Goal: Task Accomplishment & Management: Use online tool/utility

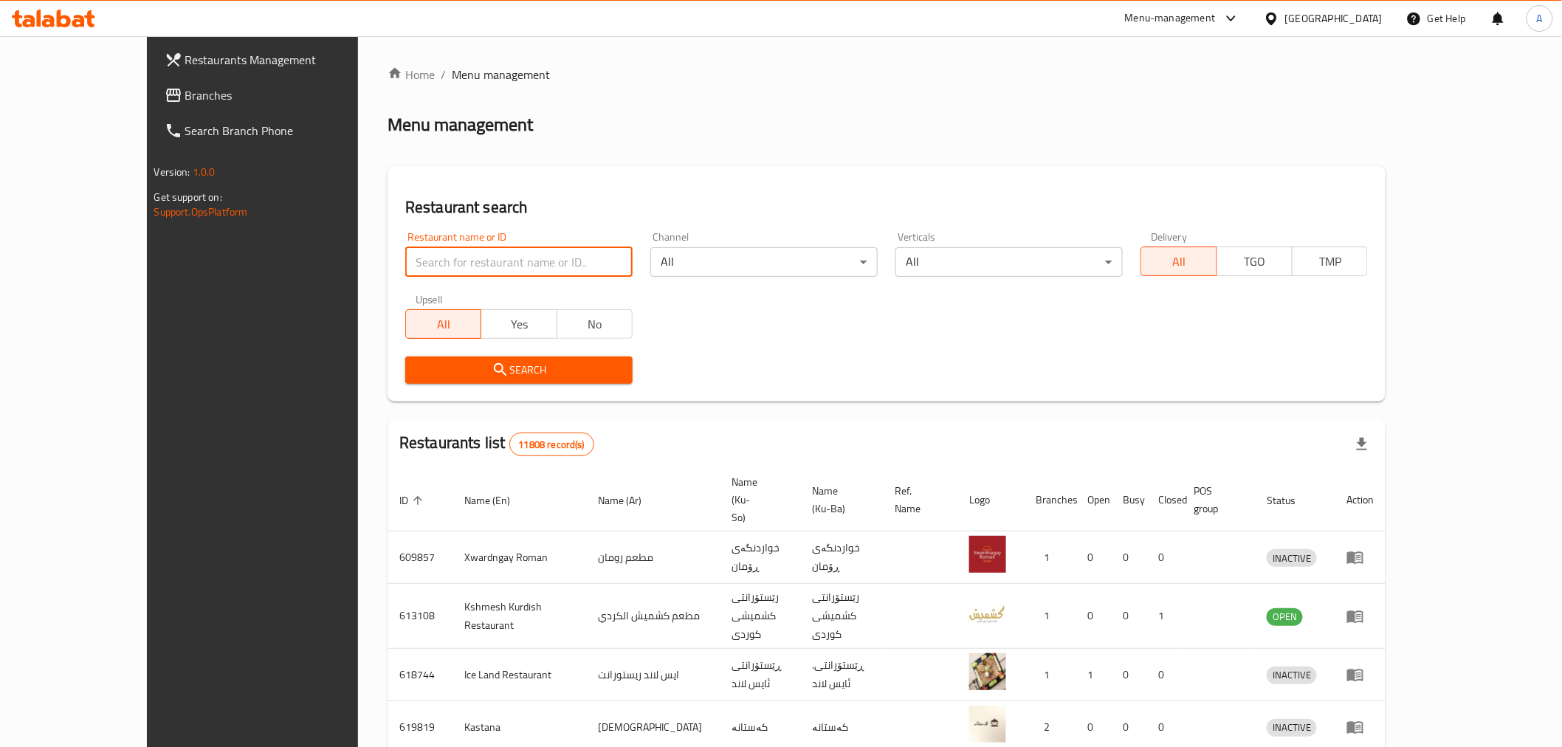
click at [405, 264] on input "search" at bounding box center [518, 262] width 227 height 30
paste input "684400"
type input "684400"
click button "Search" at bounding box center [518, 370] width 227 height 27
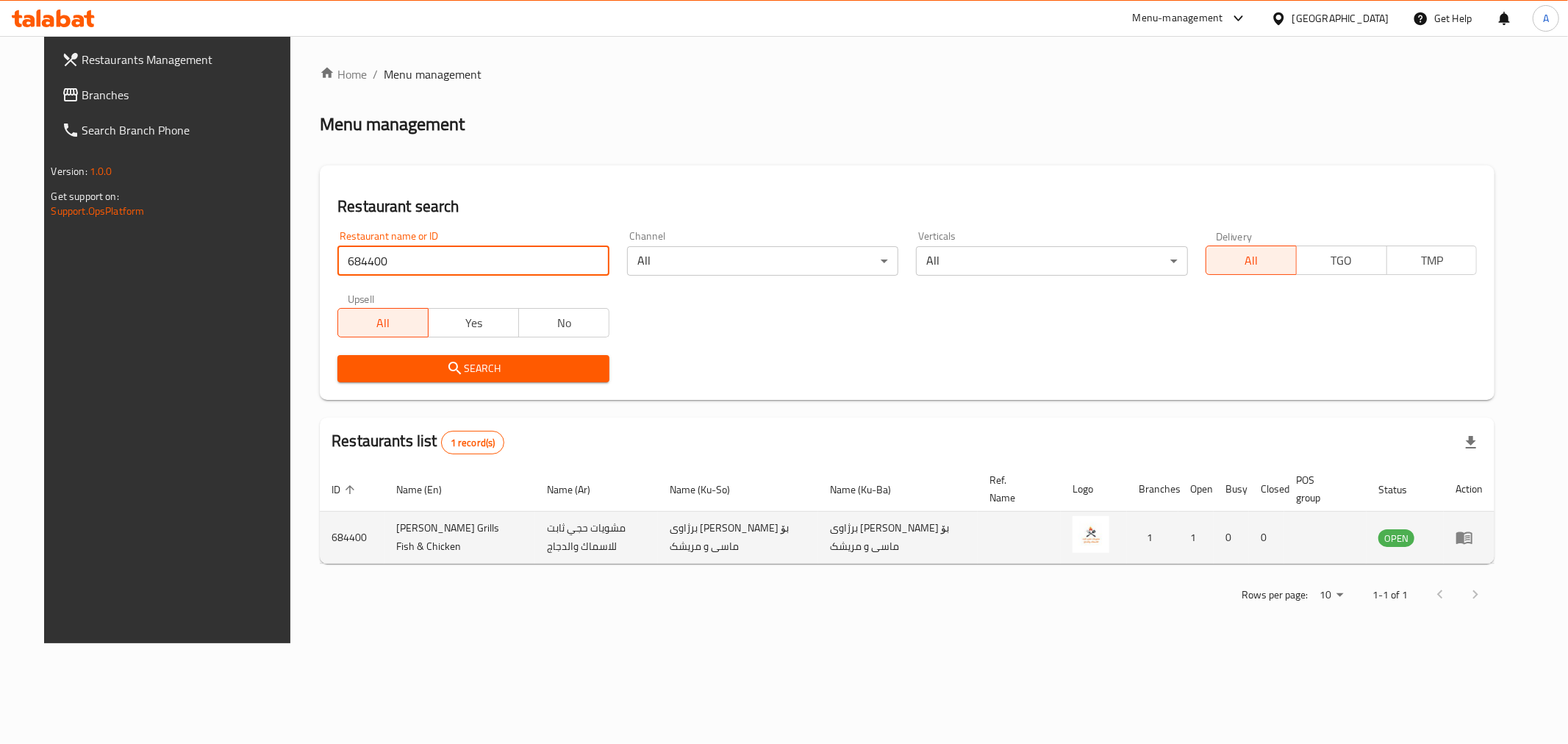
click at [1472, 538] on icon "enhanced table" at bounding box center [1464, 538] width 18 height 18
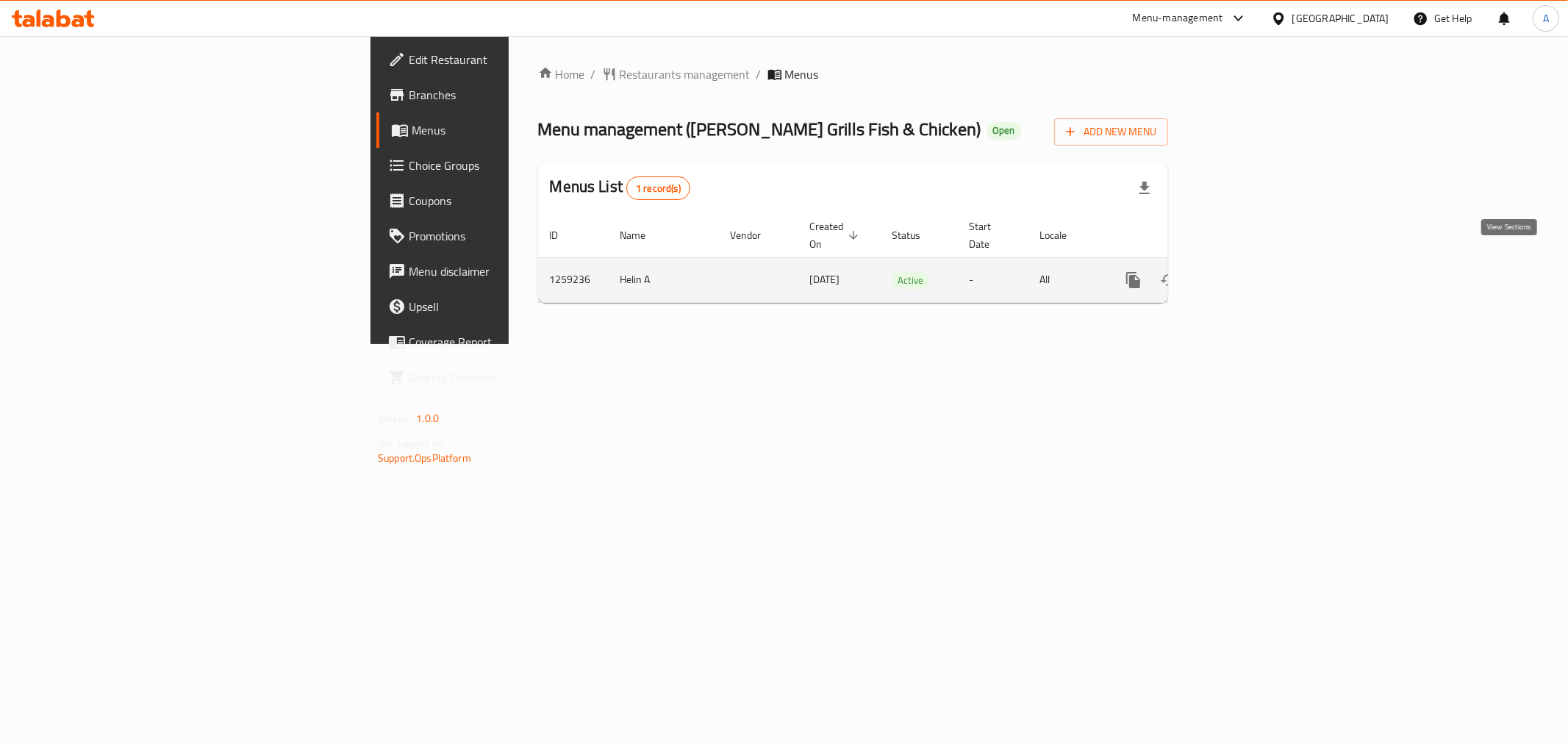
click at [1268, 257] on td "enhanced table" at bounding box center [1186, 279] width 164 height 45
click at [1245, 274] on icon "enhanced table" at bounding box center [1238, 280] width 13 height 13
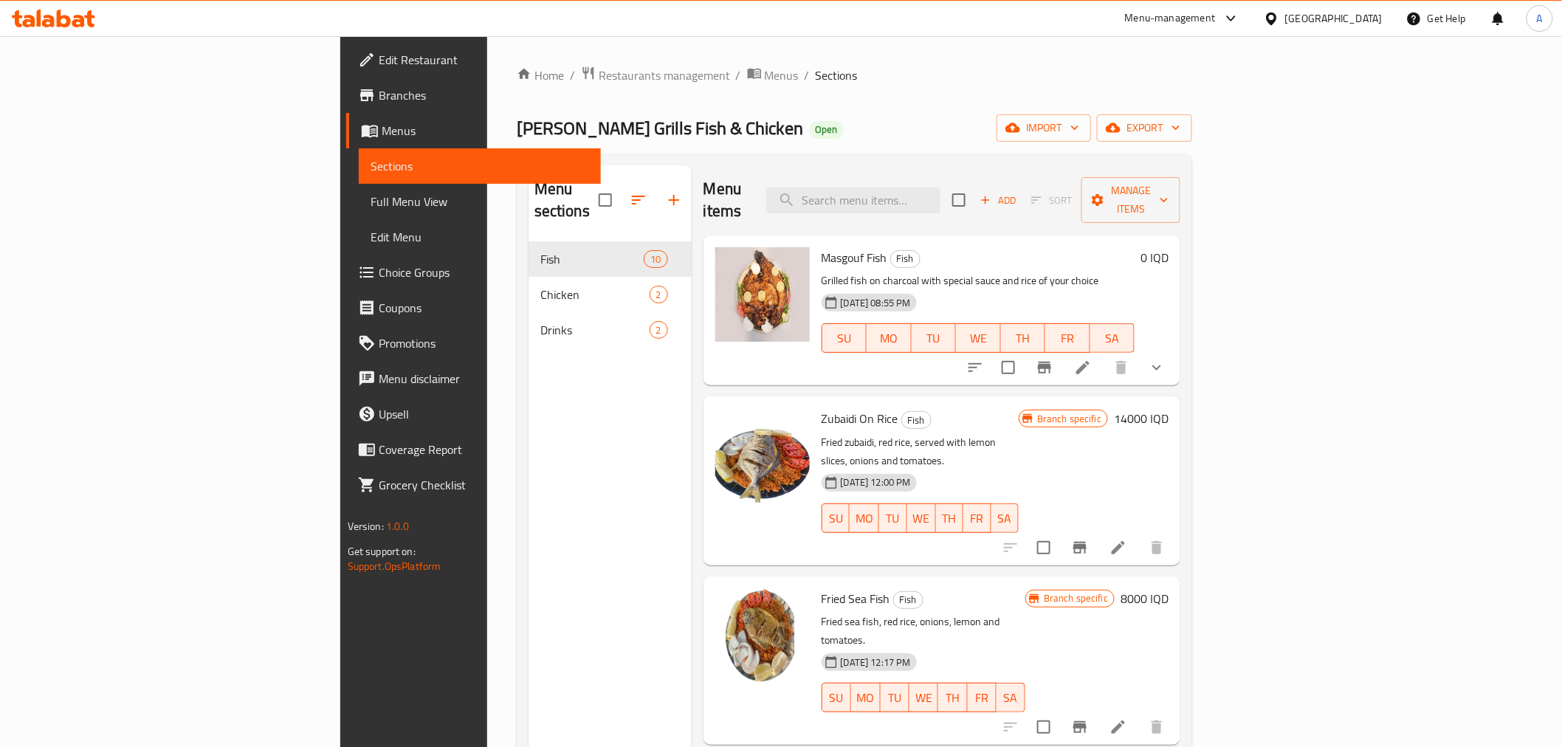
click at [822, 247] on span "Masgouf Fish" at bounding box center [855, 258] width 66 height 22
copy h6 "Masgouf Fish"
click at [599, 84] on span "Restaurants management" at bounding box center [664, 75] width 131 height 18
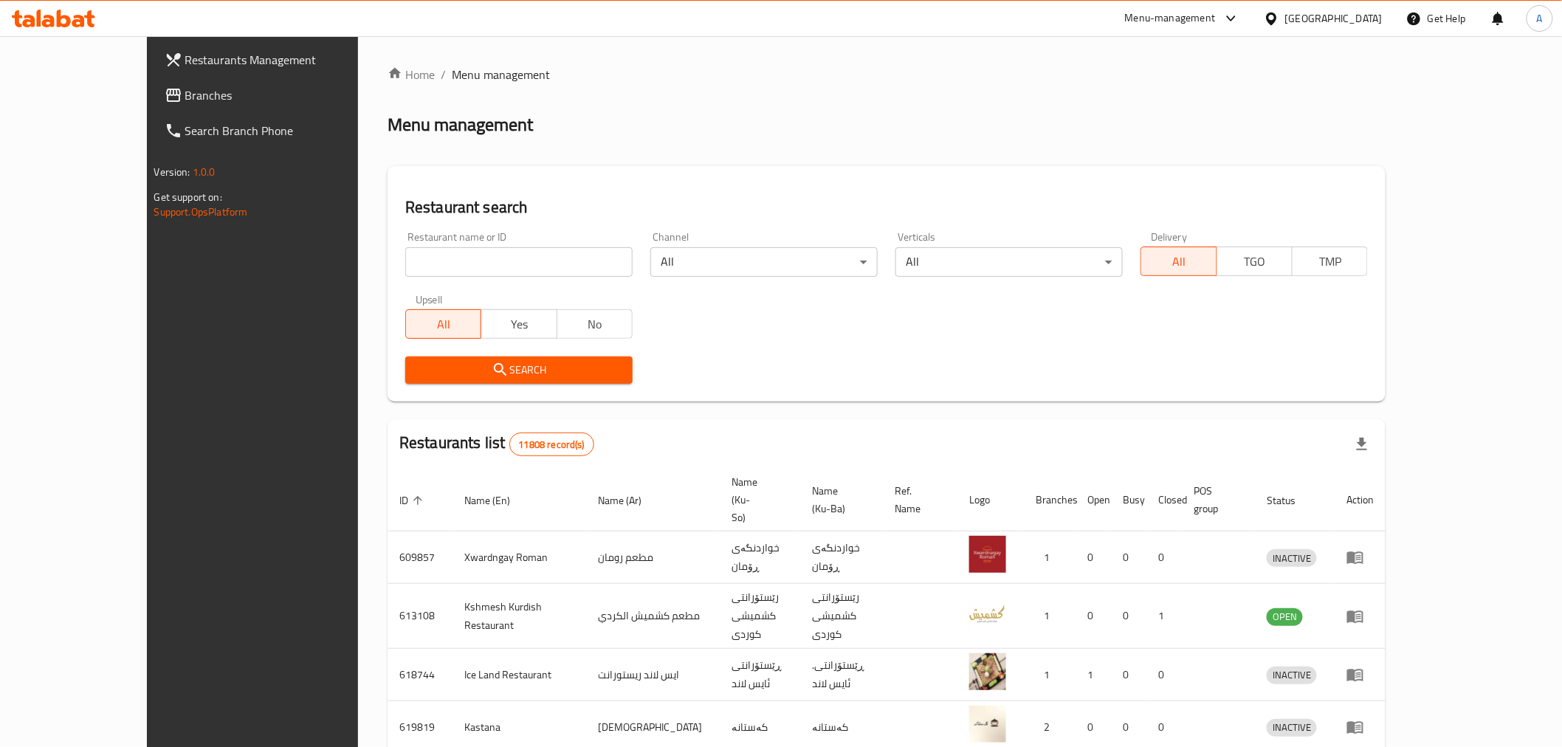
click at [405, 275] on input "search" at bounding box center [518, 262] width 227 height 30
type input "caro"
click button "Search" at bounding box center [518, 370] width 227 height 27
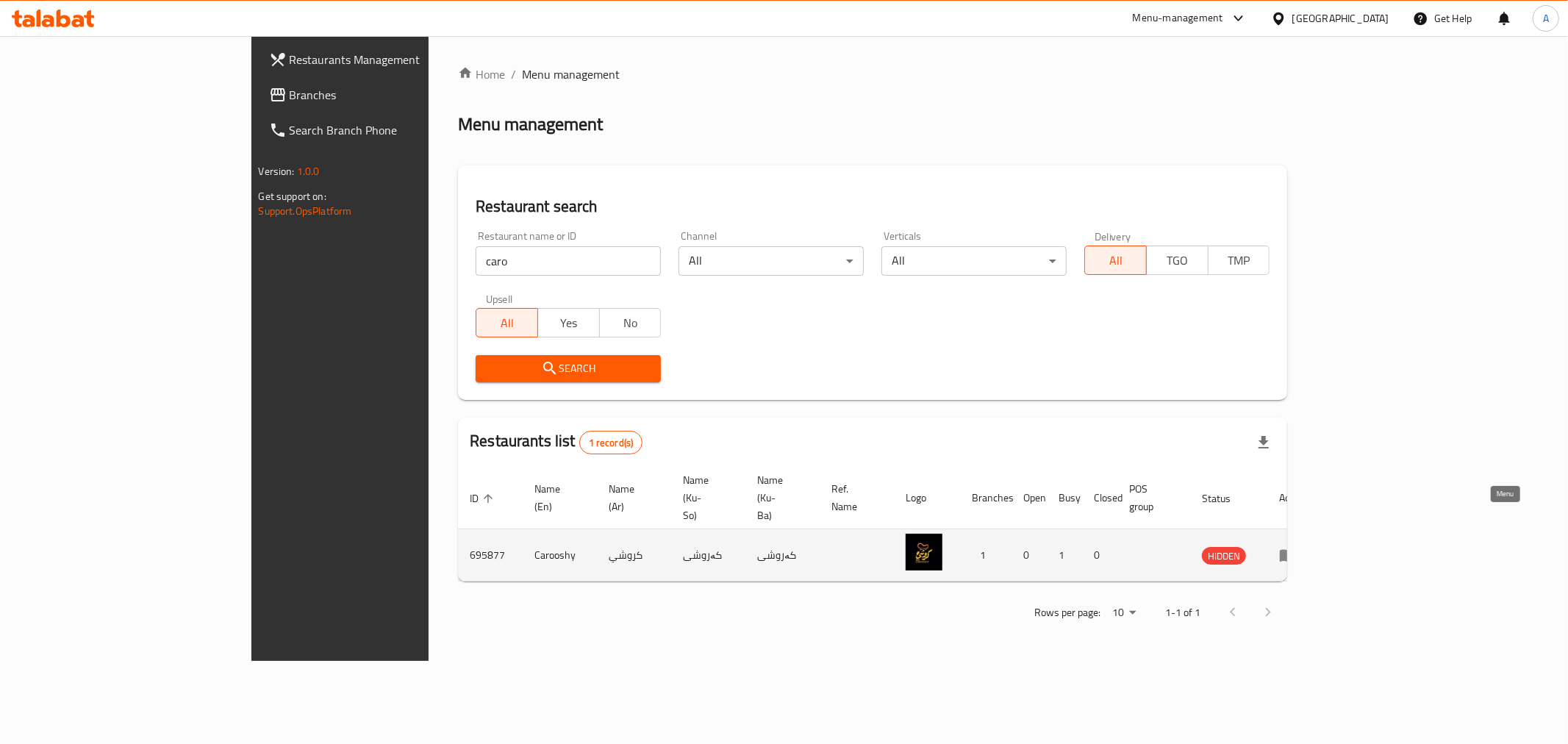
click at [1296, 546] on icon "enhanced table" at bounding box center [1287, 555] width 18 height 18
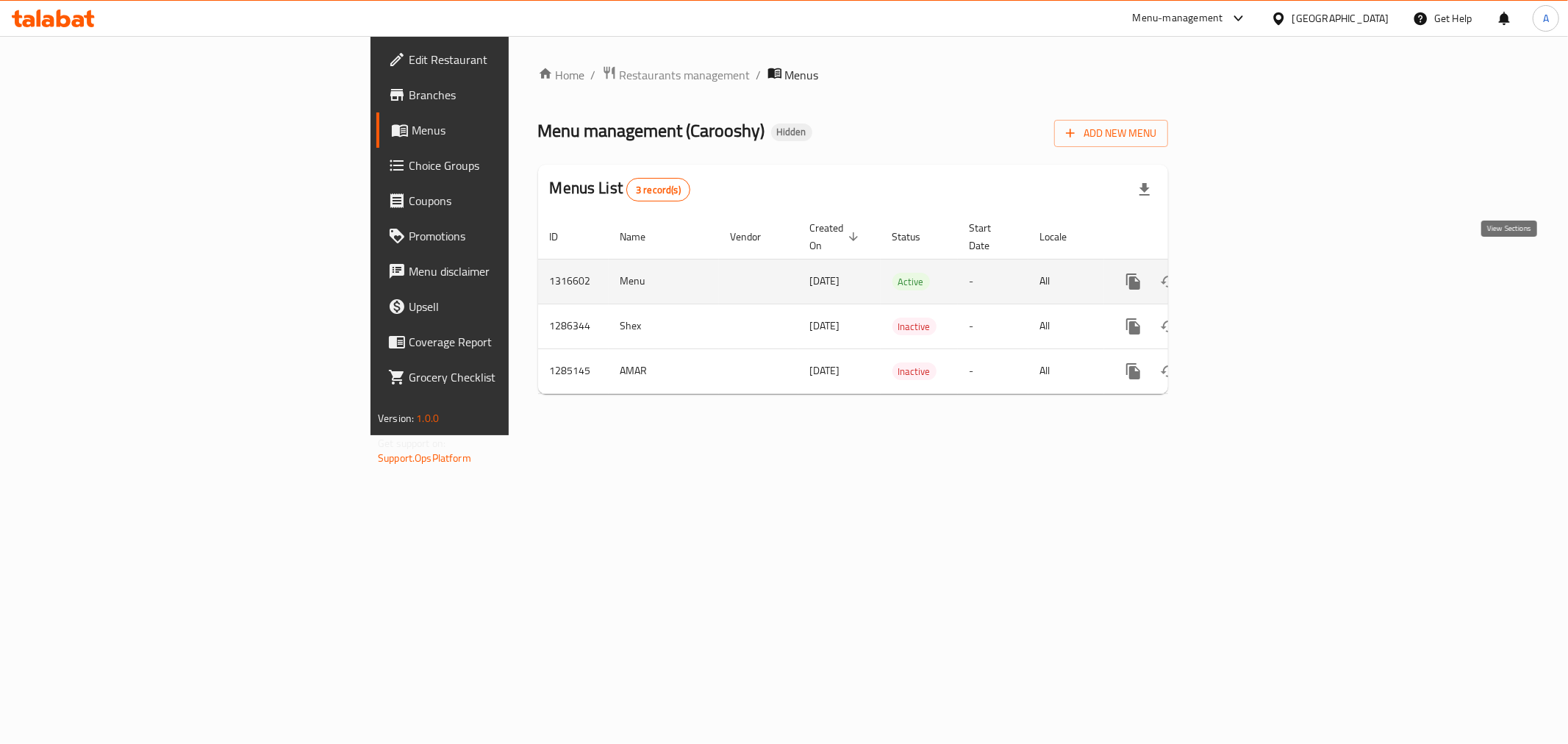
click at [1256, 267] on link "enhanced table" at bounding box center [1238, 281] width 35 height 35
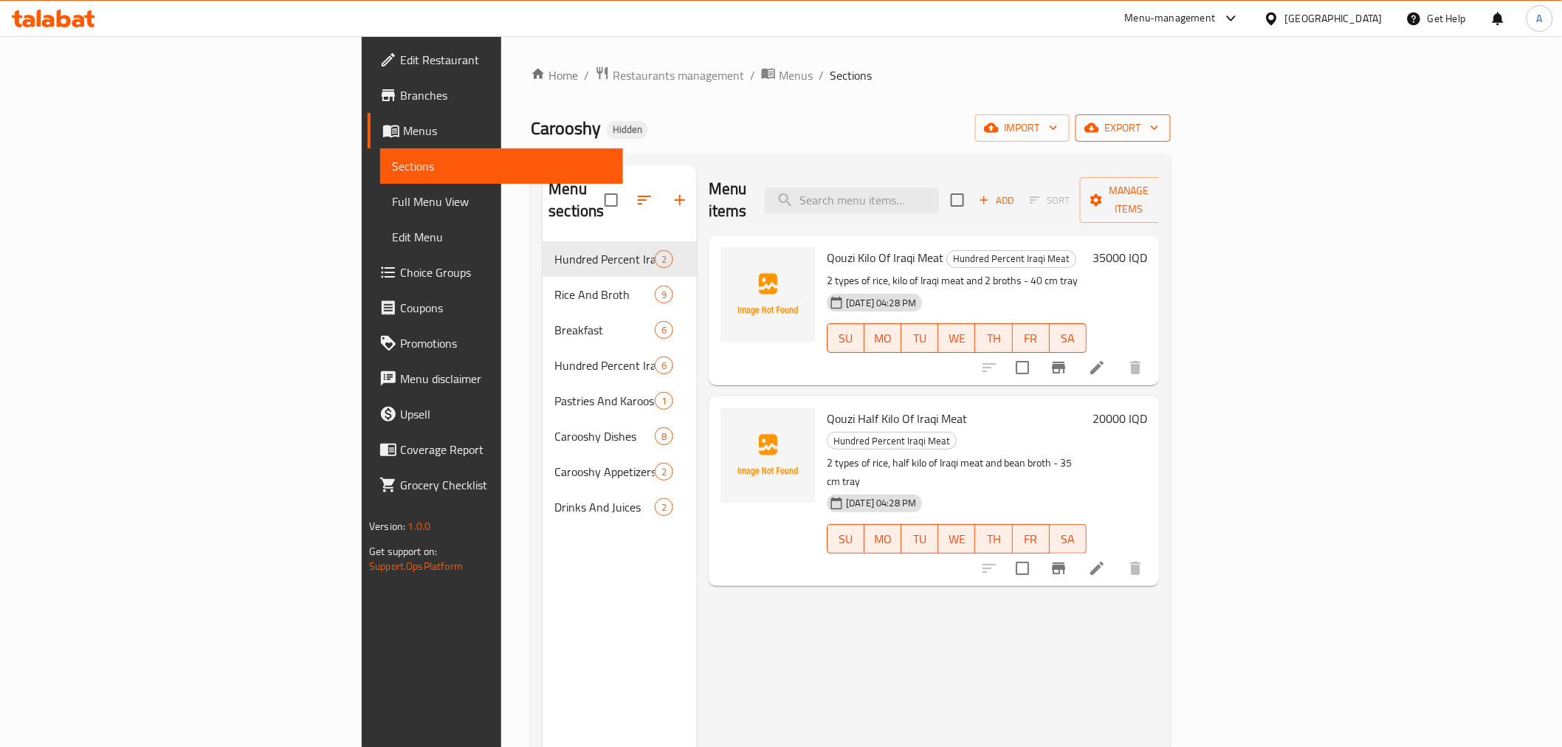
click at [1099, 131] on icon "button" at bounding box center [1091, 128] width 15 height 10
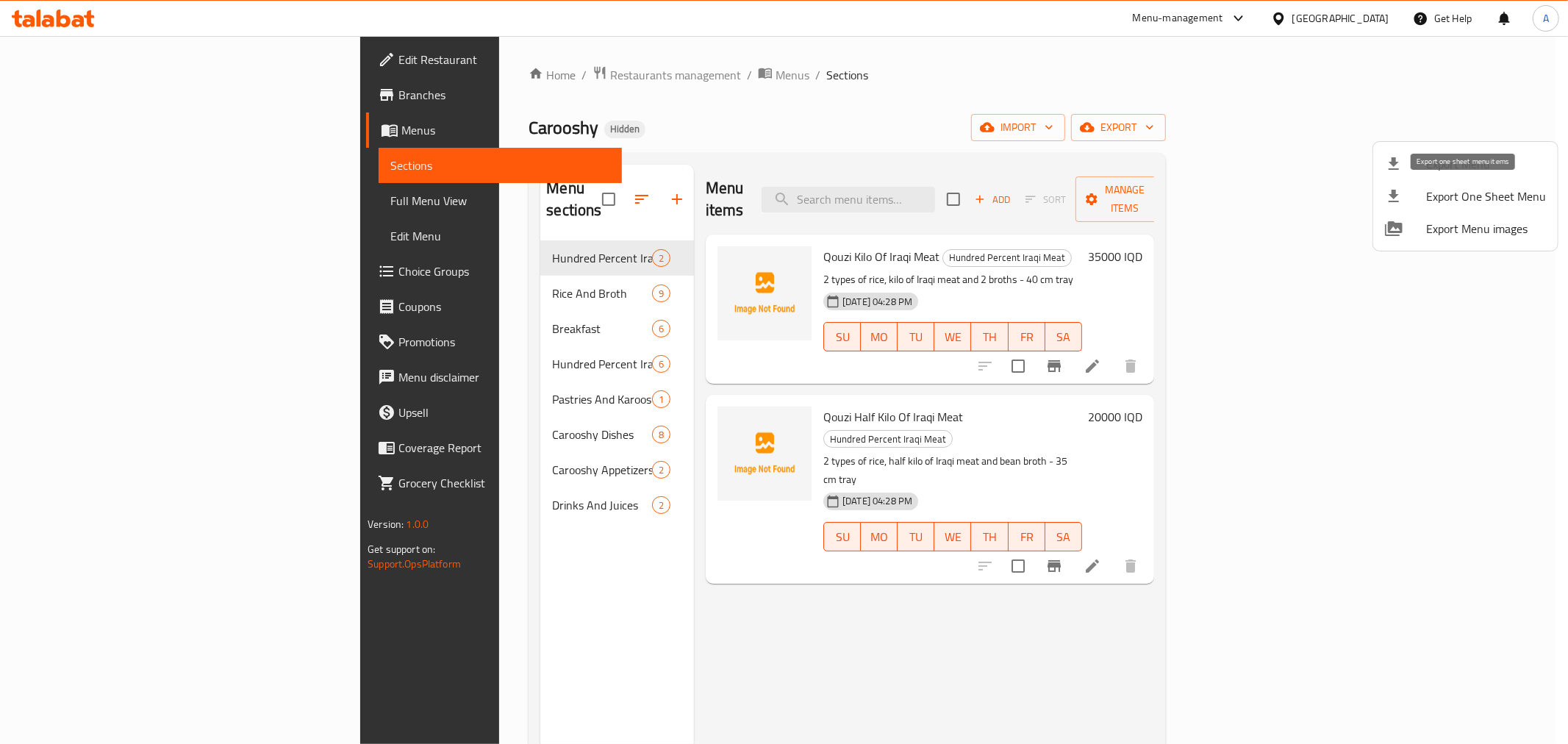
click at [1468, 195] on span "Export One Sheet Menu" at bounding box center [1485, 196] width 119 height 18
click at [656, 123] on div at bounding box center [784, 372] width 1568 height 744
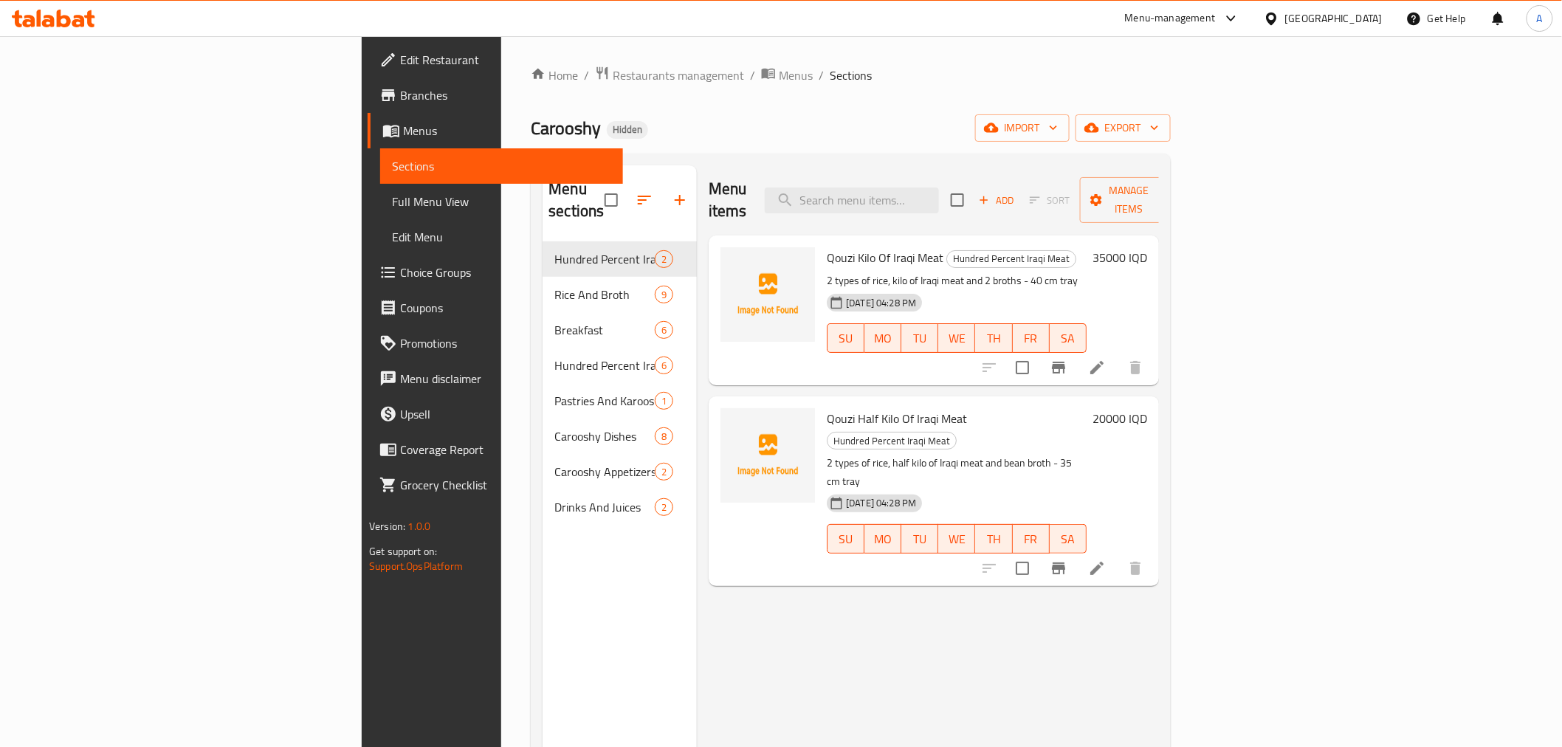
click at [592, 124] on div "Carooshy Hidden import export" at bounding box center [850, 127] width 639 height 27
click at [531, 125] on div "Carooshy Hidden import export" at bounding box center [850, 127] width 639 height 27
click at [637, 128] on div "Carooshy Hidden import export" at bounding box center [850, 127] width 639 height 27
click at [607, 133] on span "Hidden" at bounding box center [627, 129] width 41 height 13
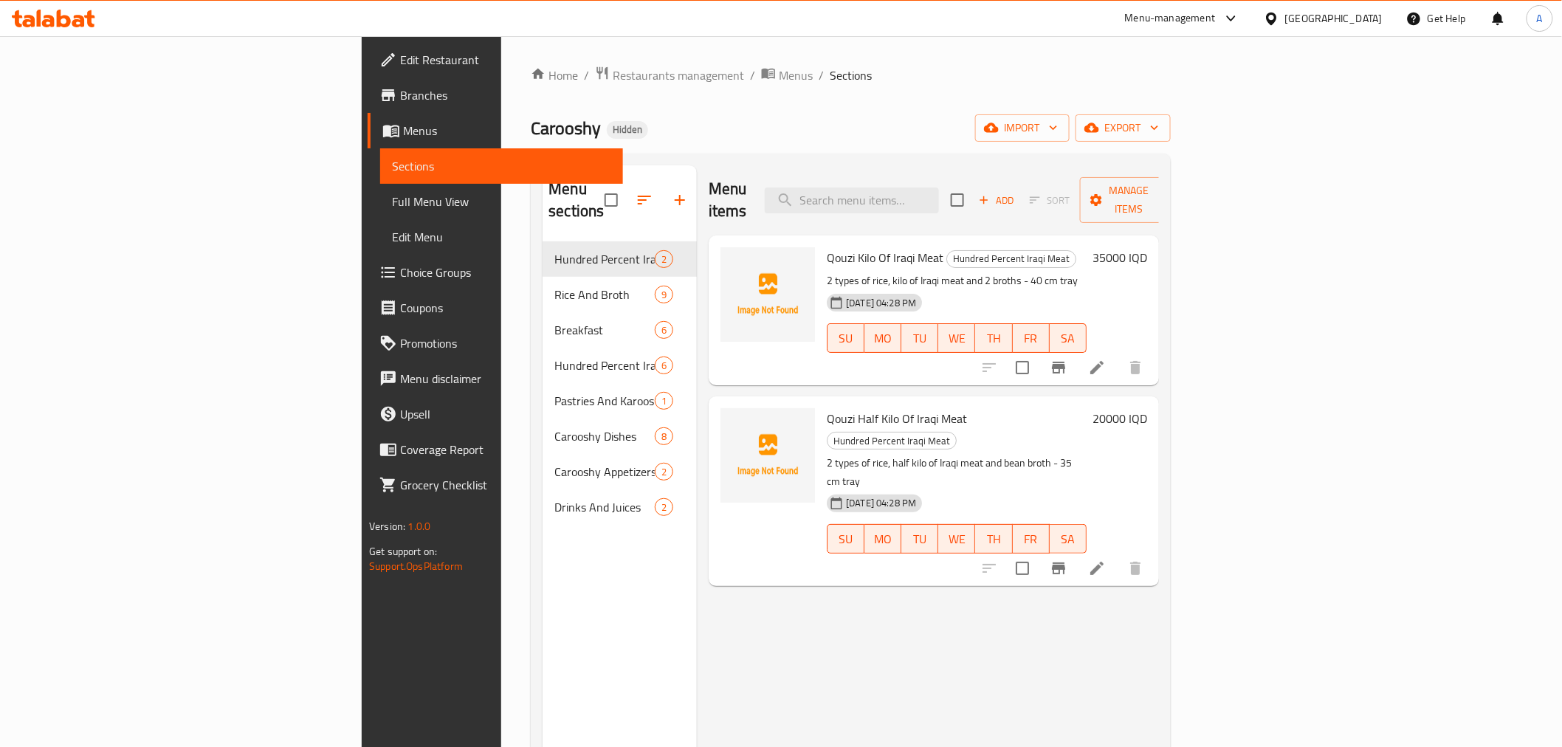
click at [543, 168] on div "Menu sections" at bounding box center [620, 200] width 154 height 70
